Goal: Check status: Check status

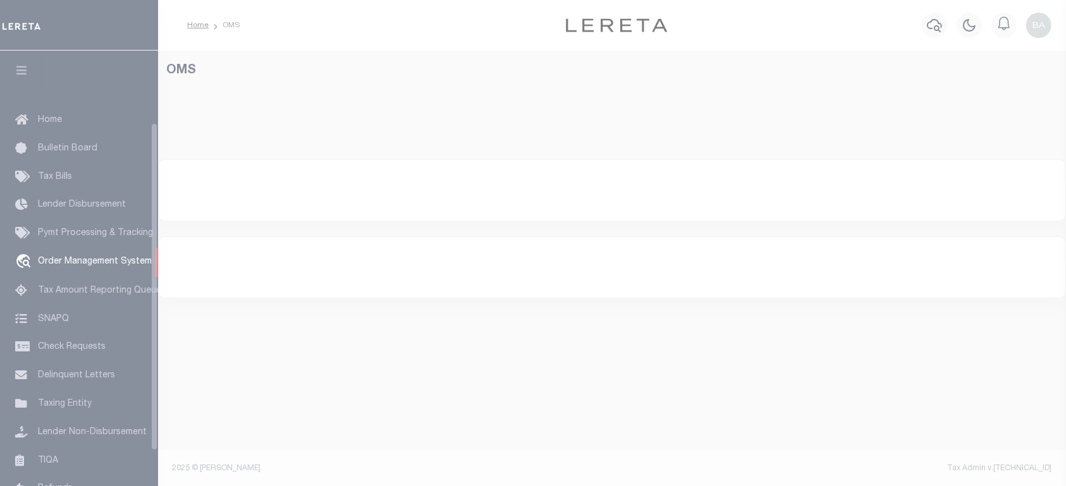
scroll to position [95, 0]
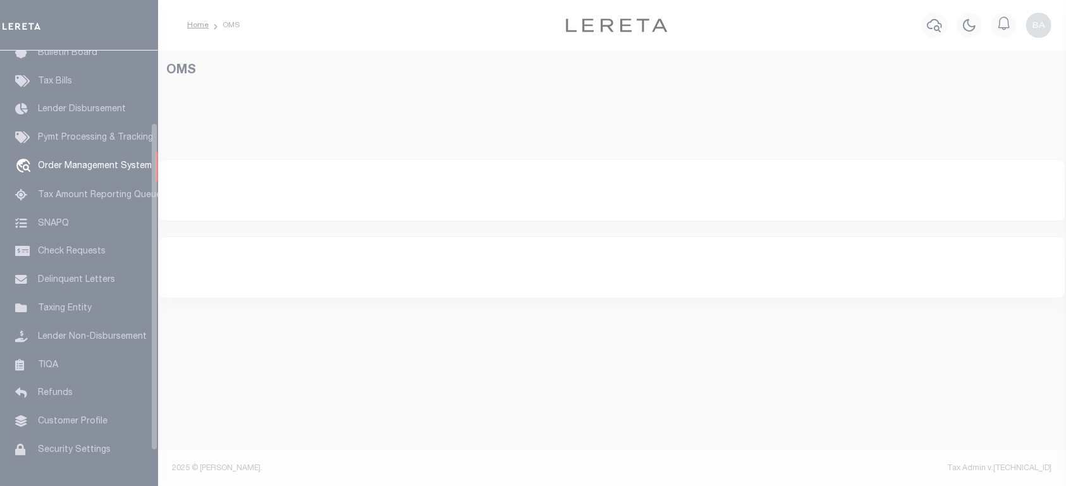
select select "200"
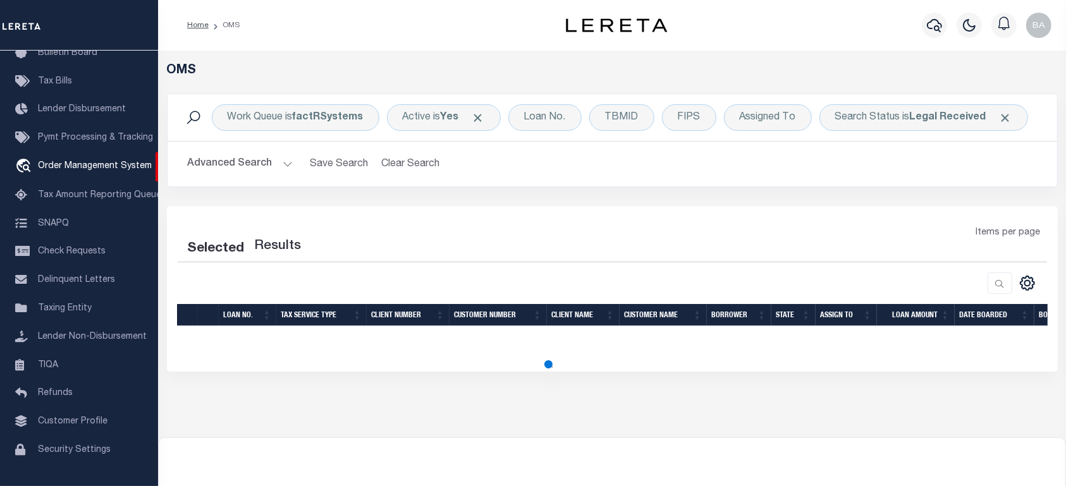
select select "200"
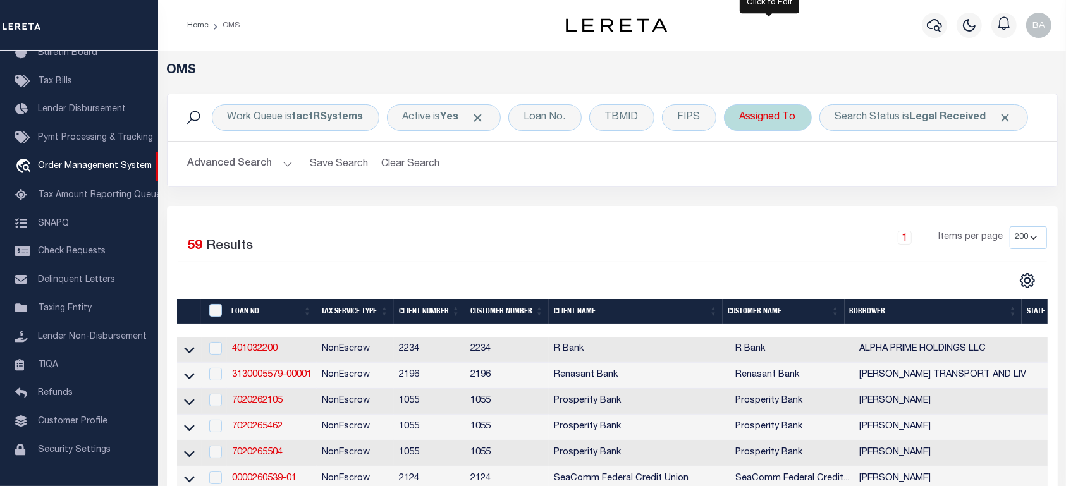
click at [759, 124] on div "Assigned To" at bounding box center [768, 117] width 88 height 27
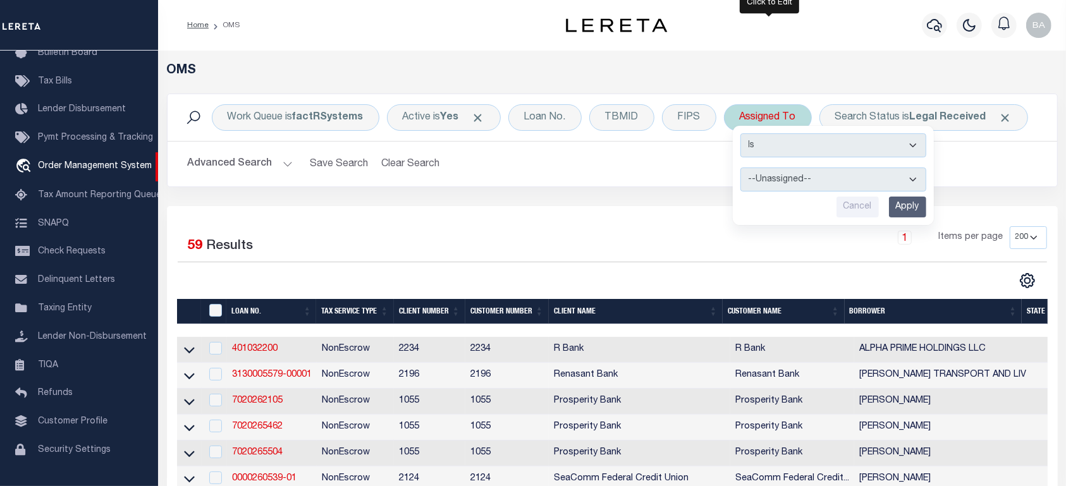
click at [774, 181] on select "--Unassigned-- Abdul Muzain Agustin Fernandez Ahmad Darwish Alberto Estrada All…" at bounding box center [833, 180] width 186 height 24
select select "Balachandra Bhat"
click option "Balachandra Bhat" at bounding box center [0, 0] width 0 height 0
click at [901, 203] on input "Apply" at bounding box center [907, 207] width 37 height 21
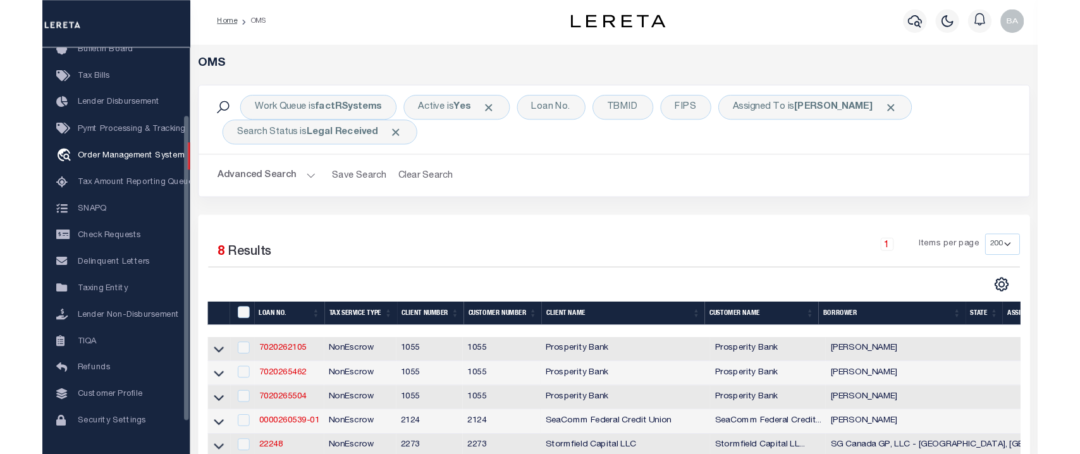
scroll to position [0, 0]
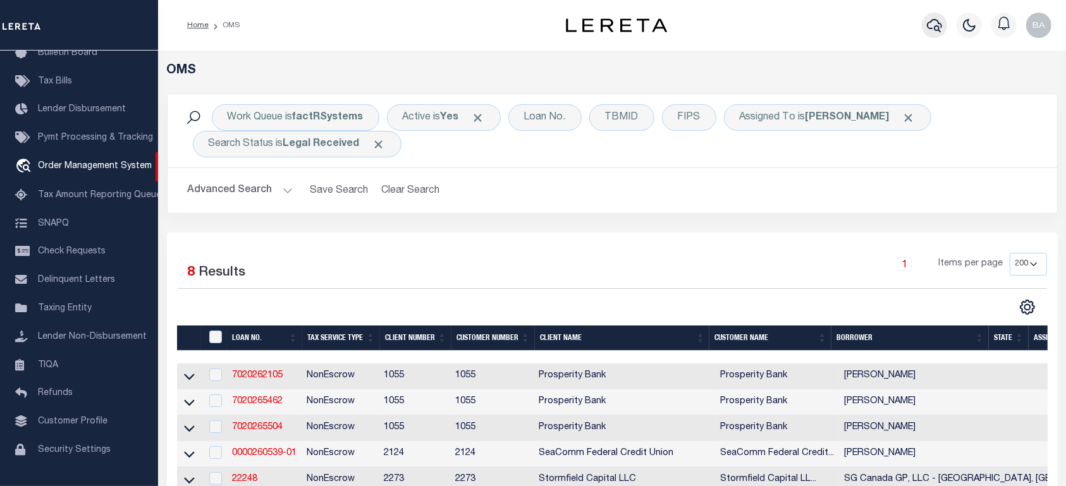
click at [930, 27] on icon "button" at bounding box center [934, 25] width 15 height 15
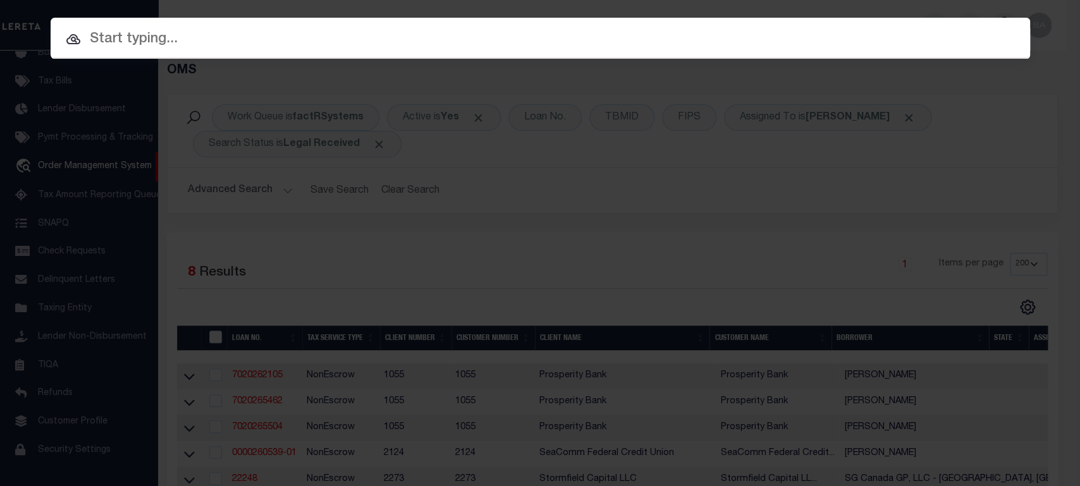
paste input "12257105"
type input "12257105"
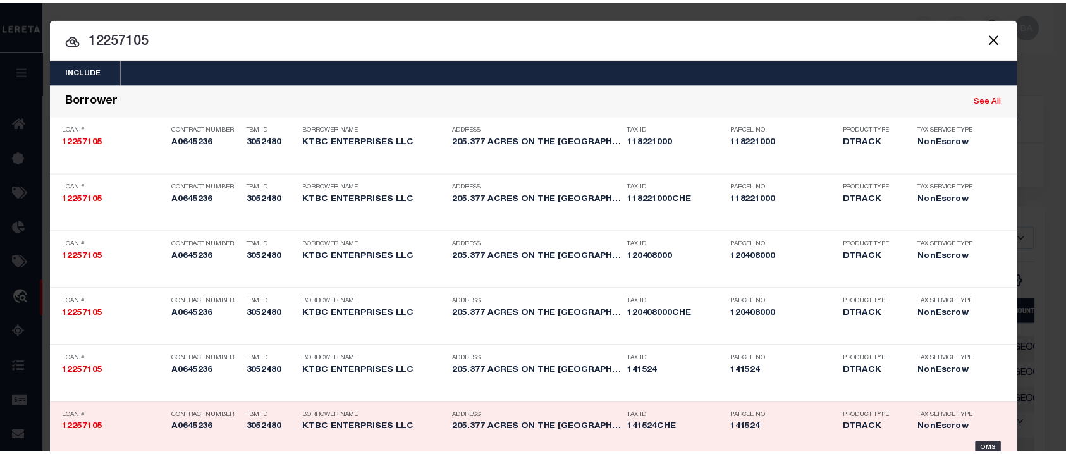
scroll to position [330, 0]
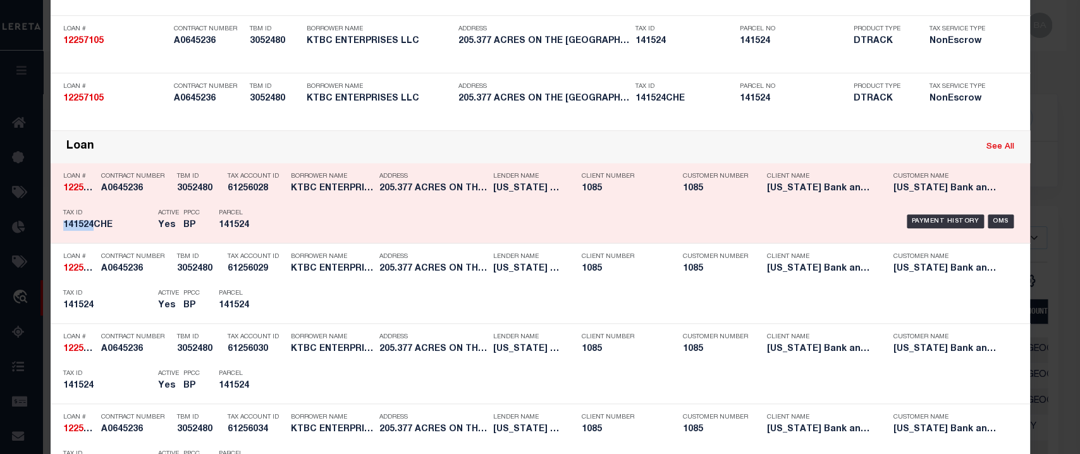
click at [927, 221] on div "Payment History" at bounding box center [946, 221] width 78 height 14
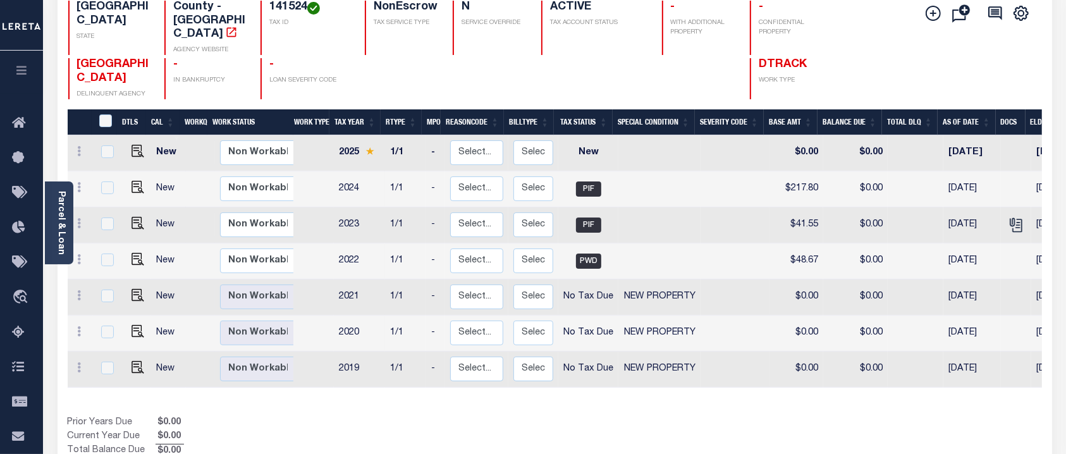
click at [649, 416] on div "Show Tax Lines before Bill Release Date Prior Years Due $0.00 Current Year Due …" at bounding box center [555, 437] width 974 height 42
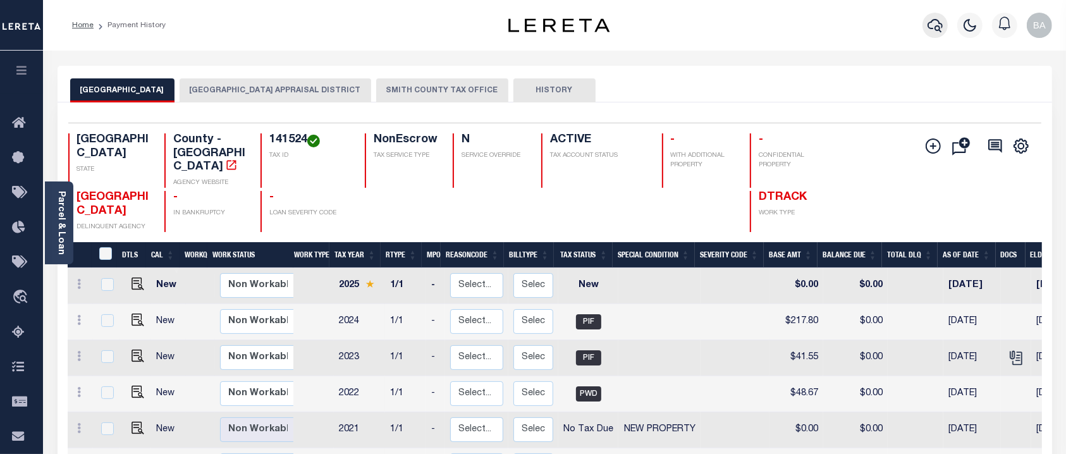
click at [933, 26] on icon "button" at bounding box center [935, 25] width 15 height 15
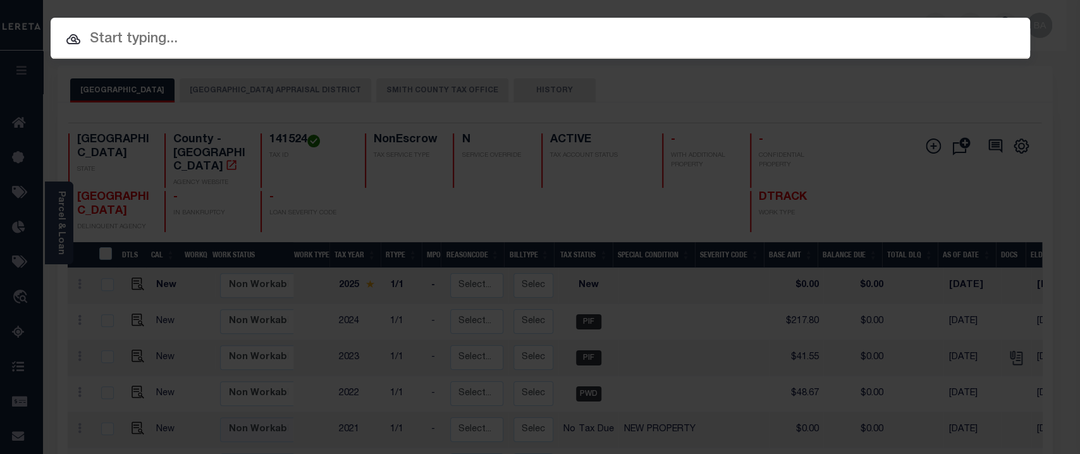
paste input "12257105"
type input "12257105"
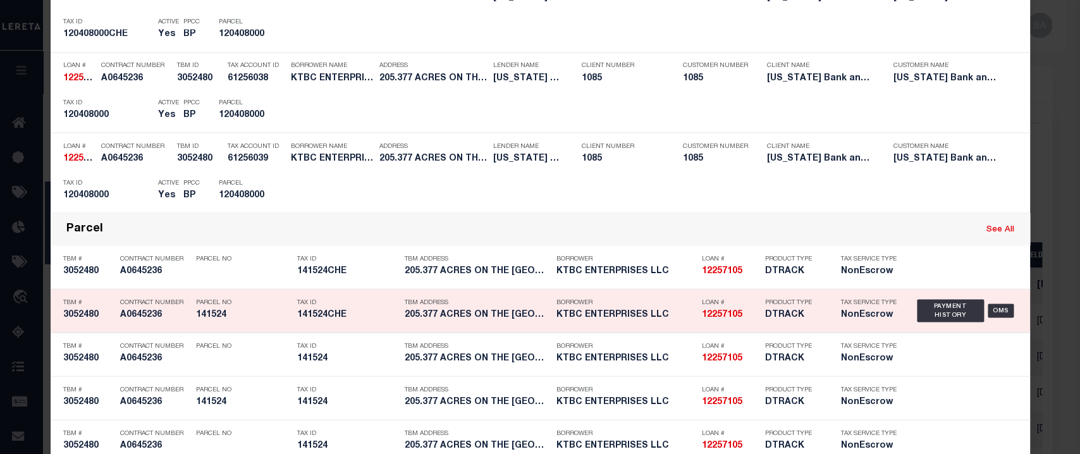
scroll to position [756, 0]
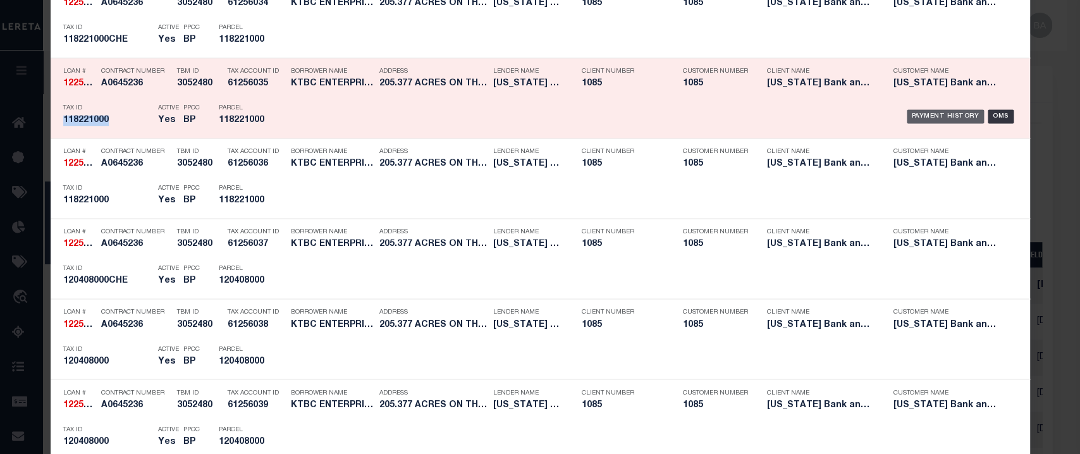
click at [926, 116] on div "Payment History" at bounding box center [946, 116] width 78 height 14
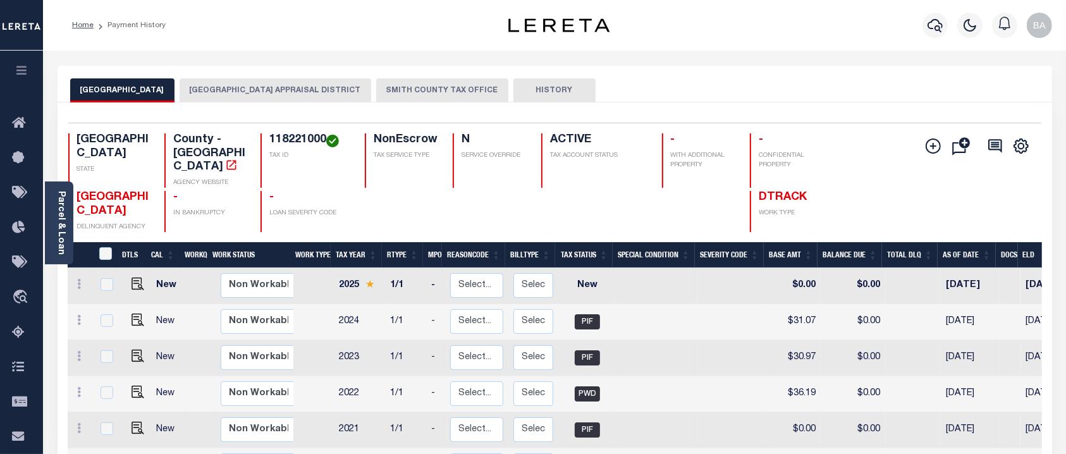
click at [629, 220] on div "Selected 7 Results 1 Items per page 25 50 100 TX STATE TAX ID N" at bounding box center [555, 358] width 995 height 513
click at [935, 26] on icon "button" at bounding box center [935, 25] width 15 height 15
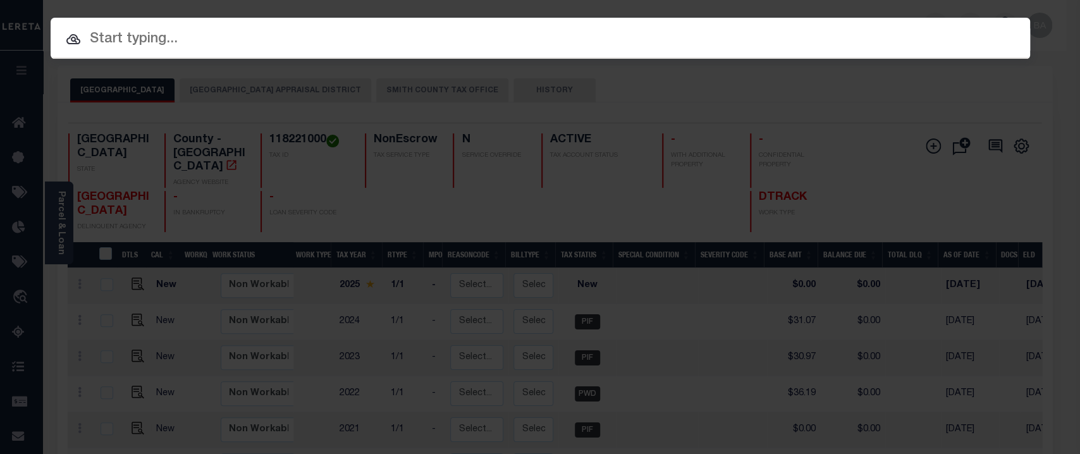
paste input "15500018591"
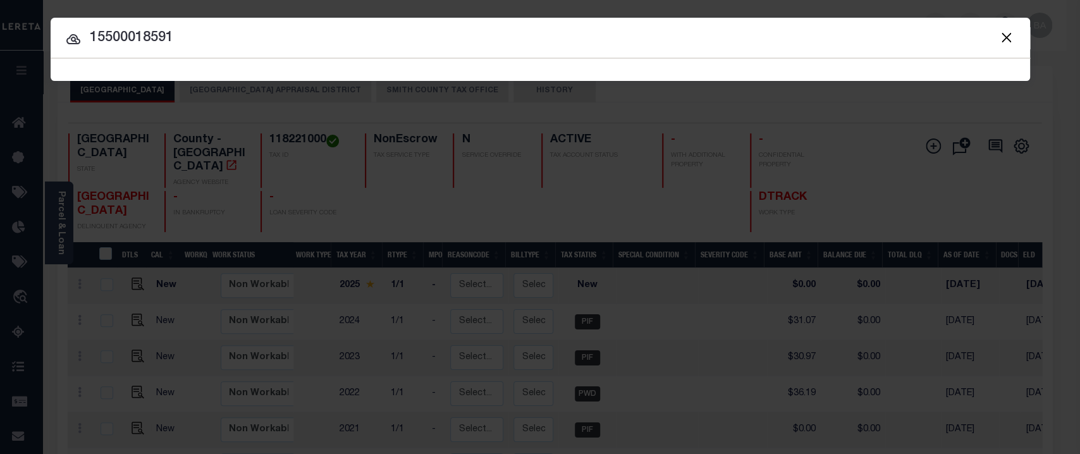
type input "15500018591"
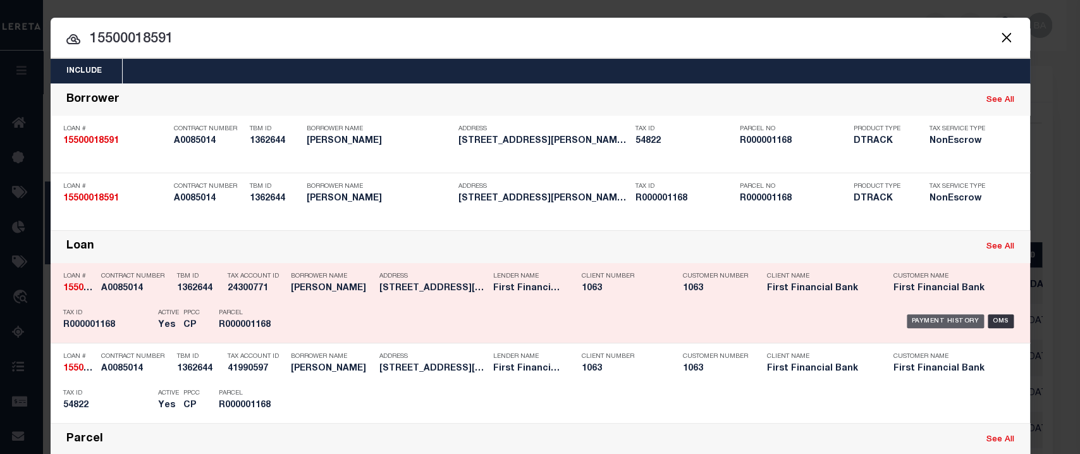
click at [939, 321] on div "Payment History" at bounding box center [946, 321] width 78 height 14
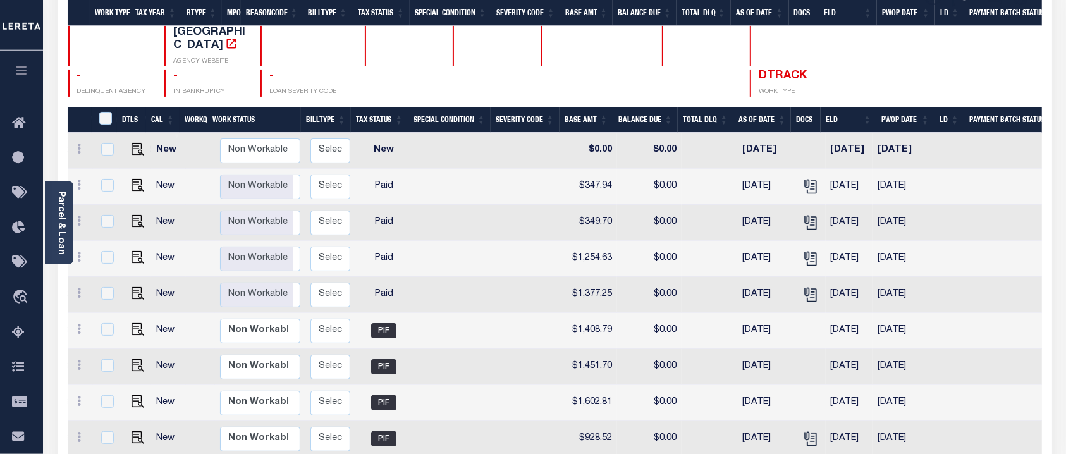
scroll to position [102, 0]
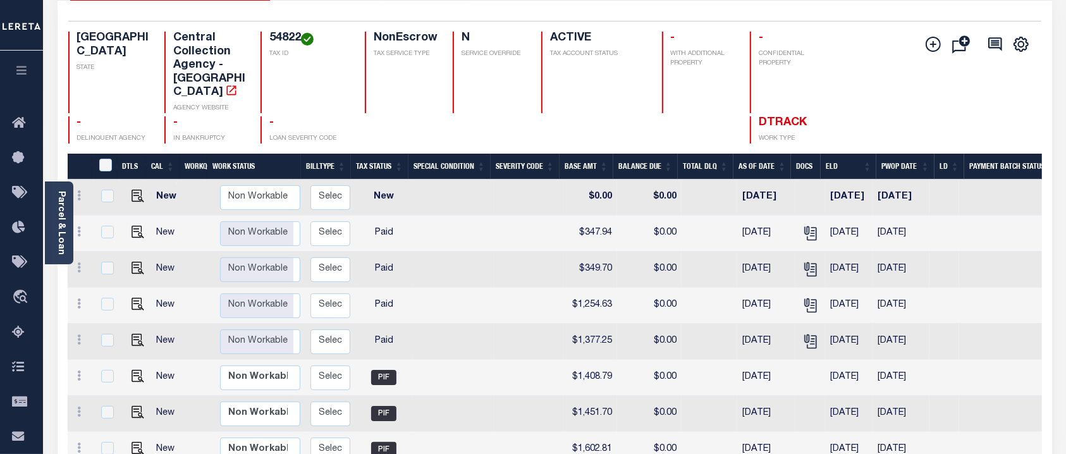
click at [881, 113] on div "Add Installment Line Bad Parcel Fees" at bounding box center [960, 88] width 162 height 112
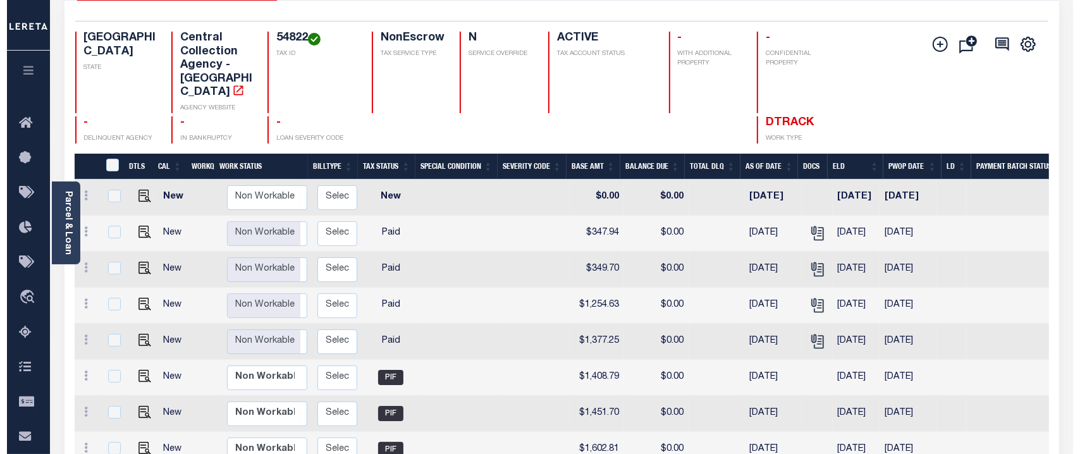
scroll to position [0, 0]
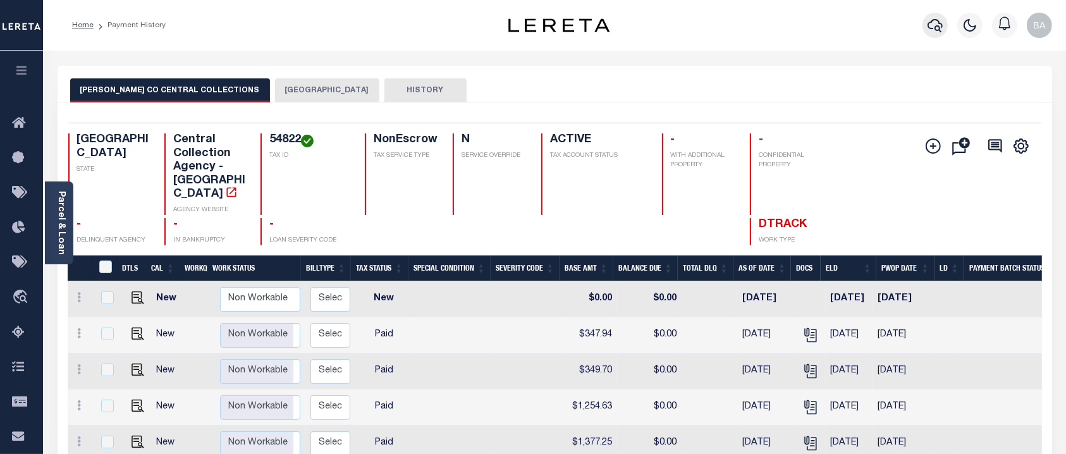
click at [933, 24] on icon "button" at bounding box center [935, 25] width 15 height 15
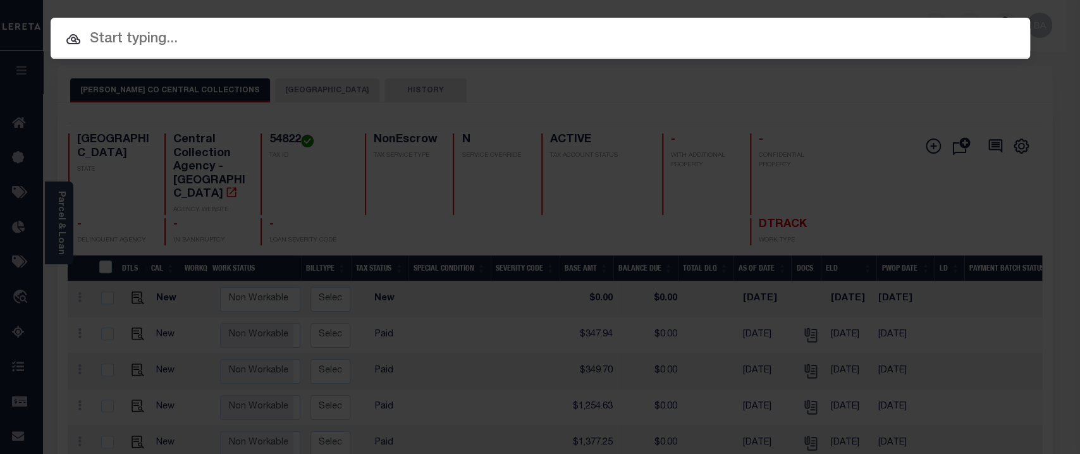
paste input "88500019273"
type input "88500019273"
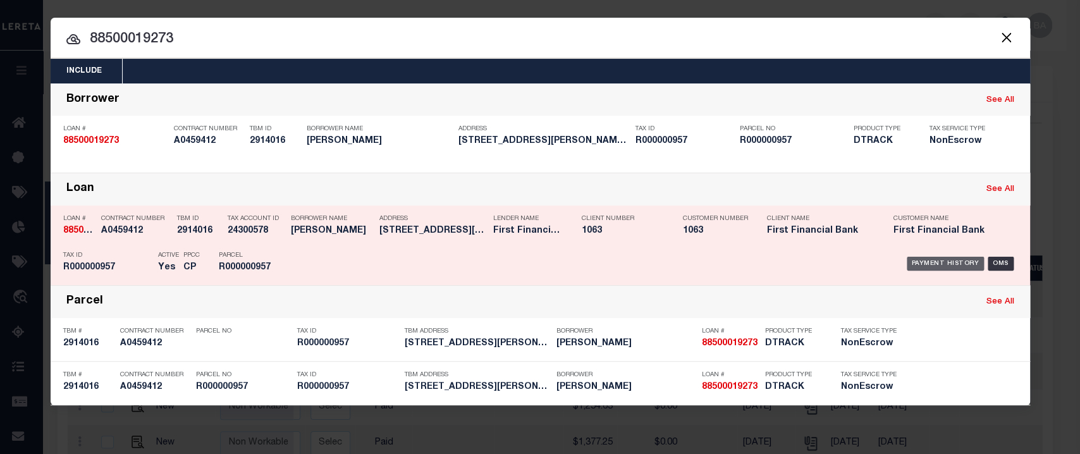
click at [933, 259] on div "Payment History" at bounding box center [946, 264] width 78 height 14
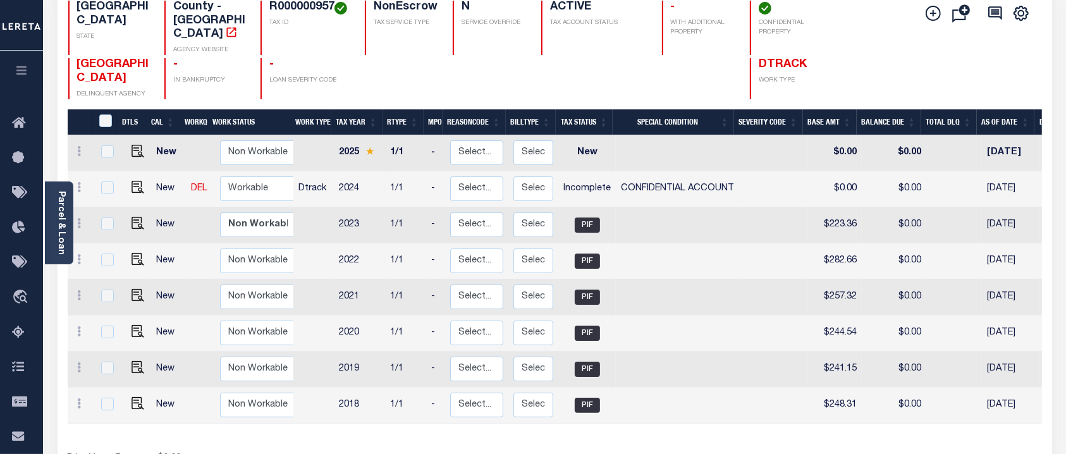
click at [982, 65] on div "Add Installment Line [GEOGRAPHIC_DATA] Request Check" at bounding box center [973, 50] width 116 height 99
click at [1005, 52] on div "Add Installment Line [GEOGRAPHIC_DATA] Request Check" at bounding box center [973, 50] width 116 height 99
